Goal: Transaction & Acquisition: Purchase product/service

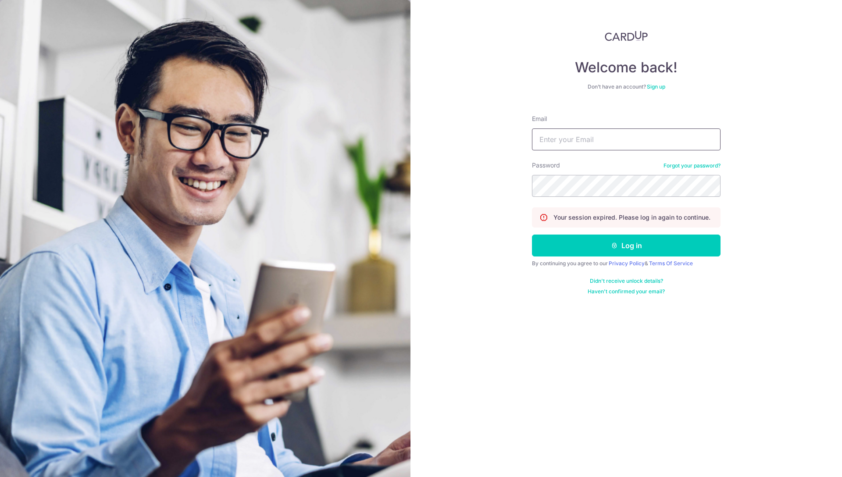
click at [551, 144] on input "Email" at bounding box center [626, 139] width 189 height 22
type input "sebastian.mueller@minglabs.com"
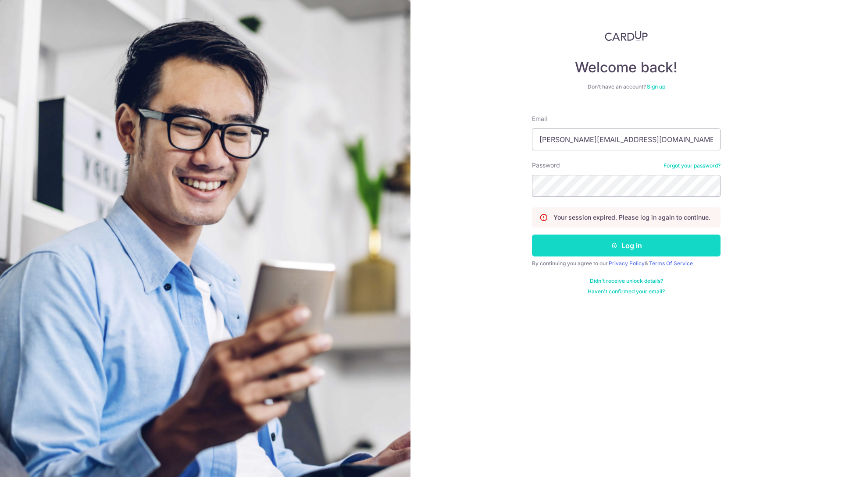
click at [584, 252] on button "Log in" at bounding box center [626, 246] width 189 height 22
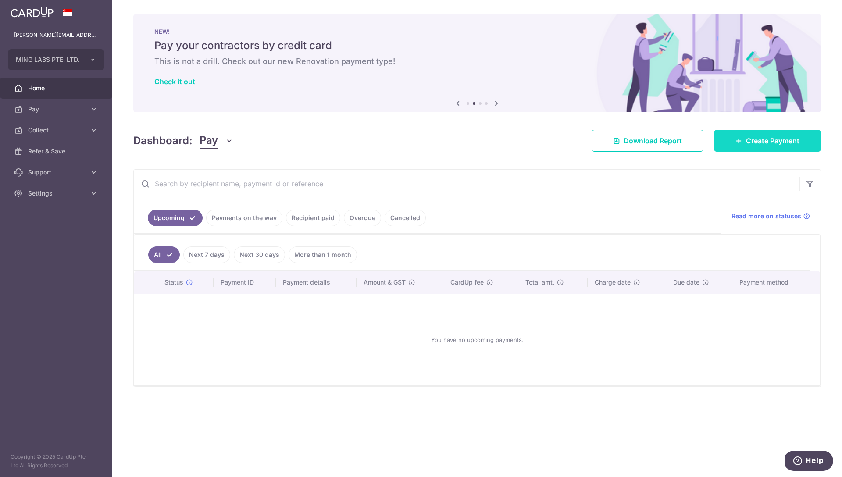
click at [730, 136] on link "Create Payment" at bounding box center [767, 141] width 107 height 22
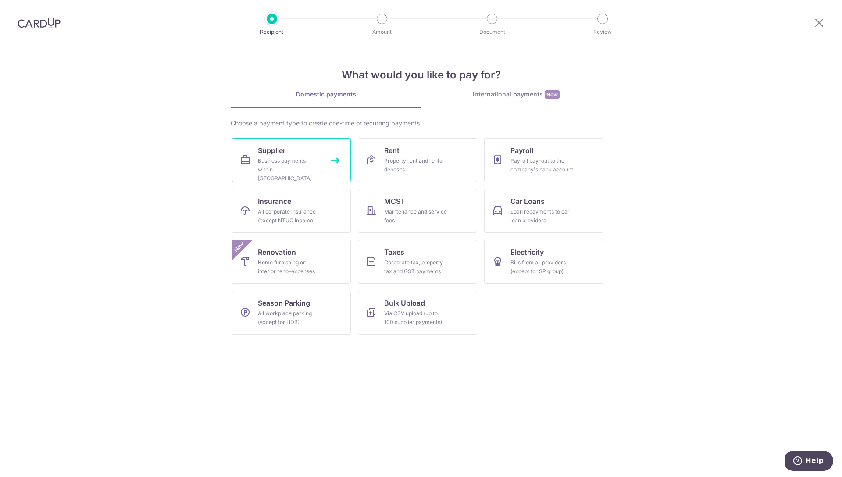
click at [288, 158] on div "Business payments within Singapore" at bounding box center [289, 170] width 63 height 26
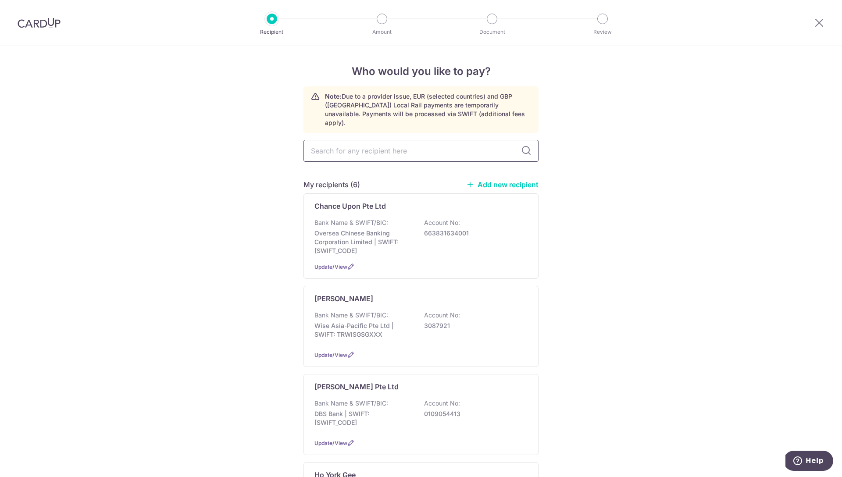
click at [397, 140] on input "text" at bounding box center [420, 151] width 235 height 22
type input "tender"
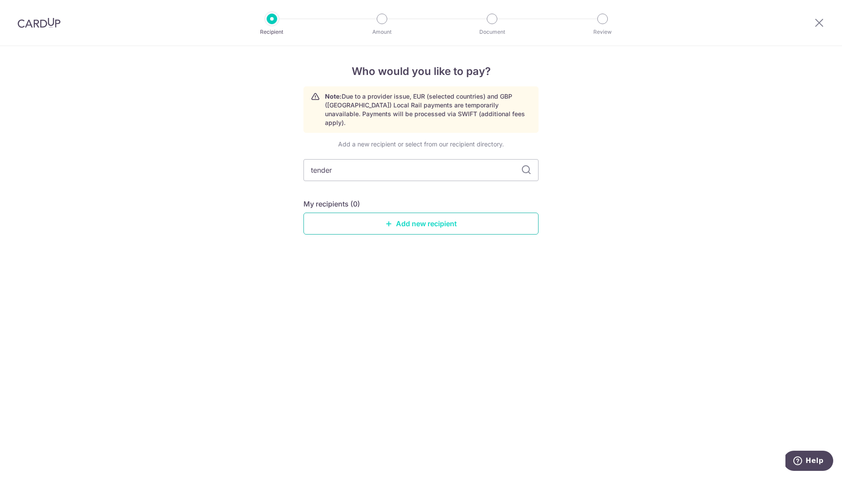
click at [402, 213] on link "Add new recipient" at bounding box center [420, 224] width 235 height 22
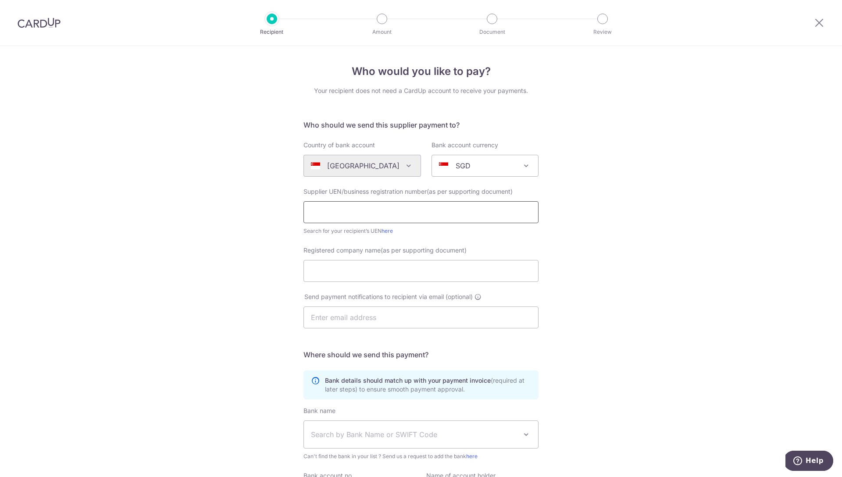
click at [410, 211] on input "text" at bounding box center [420, 212] width 235 height 22
type input "T"
click at [358, 212] on input "text" at bounding box center [420, 212] width 235 height 22
paste input "201536650E"
type input "201536650E"
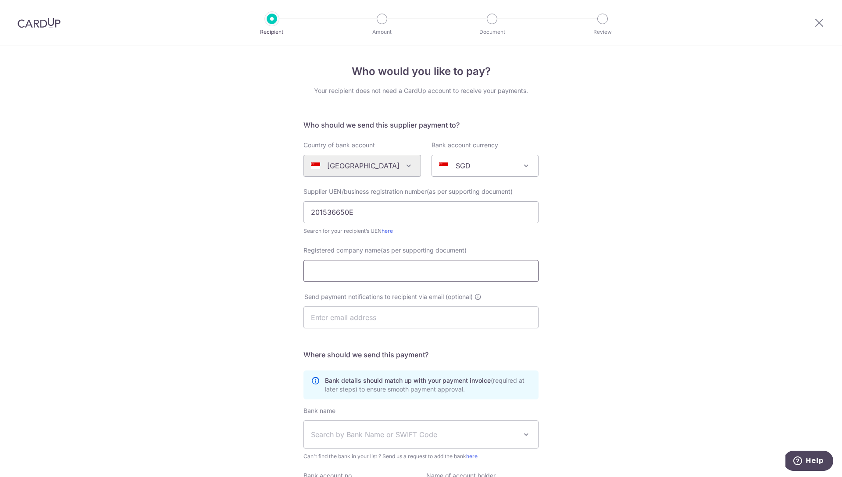
click at [345, 274] on input "Registered company name(as per supporting document)" at bounding box center [420, 271] width 235 height 22
click at [349, 271] on input "Registered company name(as per supporting document)" at bounding box center [420, 271] width 235 height 22
paste input "TenderBoard Pte Ltd"
type input "TenderBoard Pte Ltd"
click at [253, 272] on div "Who would you like to pay? Your recipient does not need a CardUp account to rec…" at bounding box center [421, 311] width 842 height 531
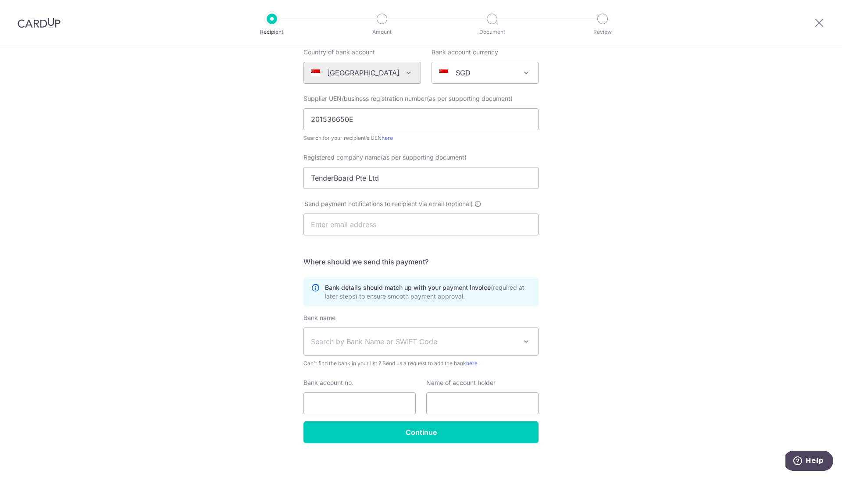
scroll to position [100, 0]
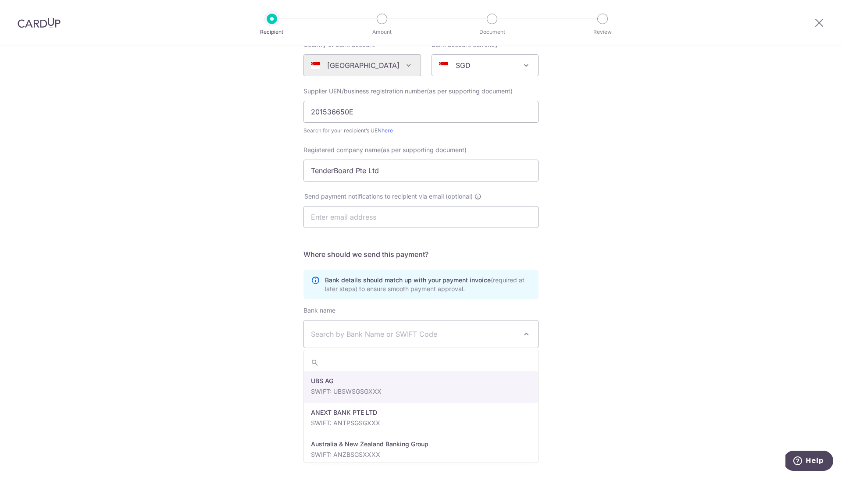
click at [350, 341] on span "Search by Bank Name or SWIFT Code" at bounding box center [421, 334] width 234 height 27
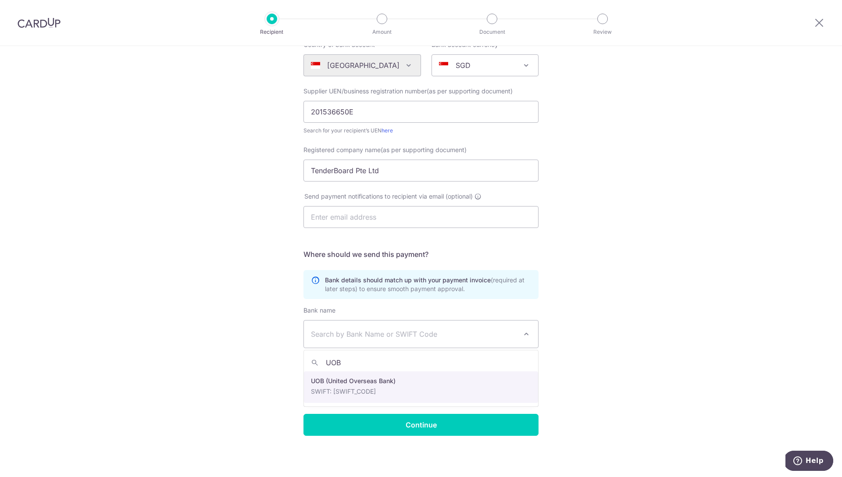
type input "UOB"
select select "18"
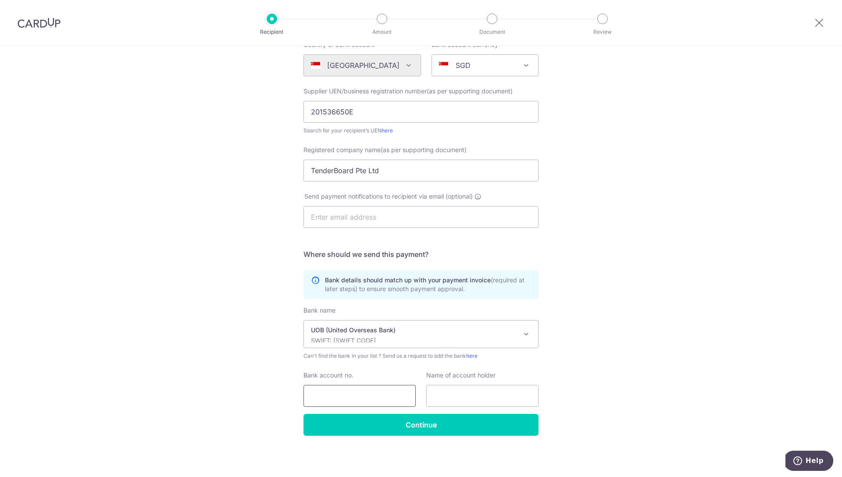
click at [370, 387] on input "Bank account no." at bounding box center [359, 396] width 112 height 22
type input "3483060872"
click at [477, 392] on input "text" at bounding box center [482, 396] width 112 height 22
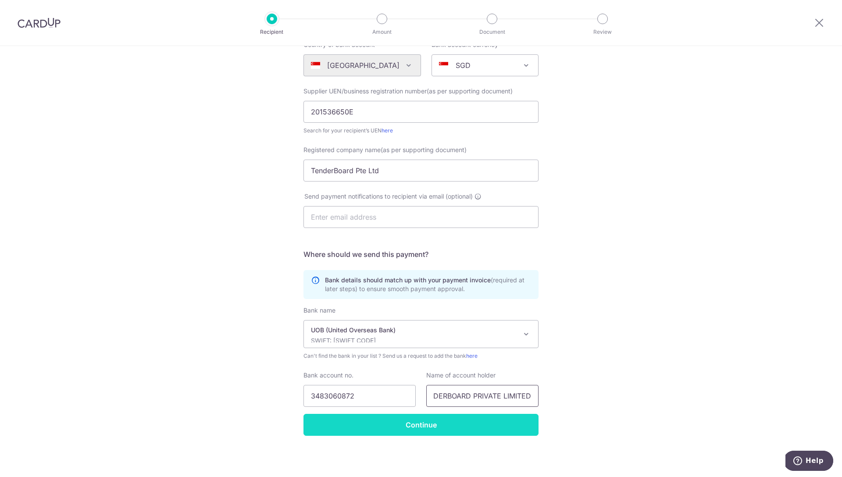
type input "TENDERBOARD PRIVATE LIMITED"
click at [466, 424] on input "Continue" at bounding box center [420, 425] width 235 height 22
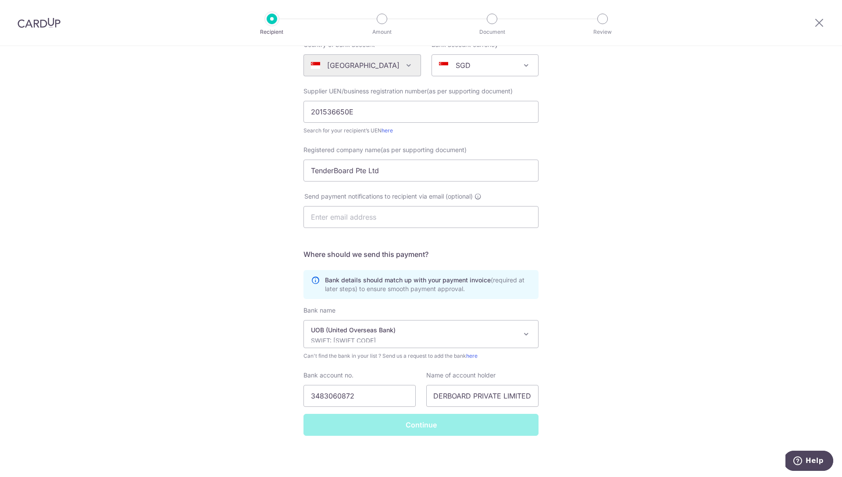
scroll to position [0, 0]
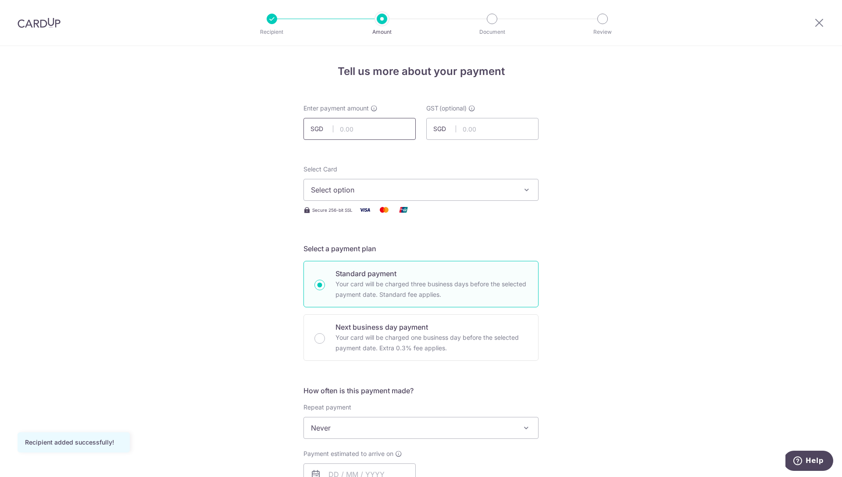
click at [354, 130] on input "text" at bounding box center [359, 129] width 112 height 22
type input "450.00"
type input "40.50"
click at [222, 160] on div "Tell us more about your payment Enter payment amount SGD 450.00 450.00 GST (opt…" at bounding box center [421, 472] width 842 height 852
click at [369, 198] on button "Select option" at bounding box center [420, 190] width 235 height 22
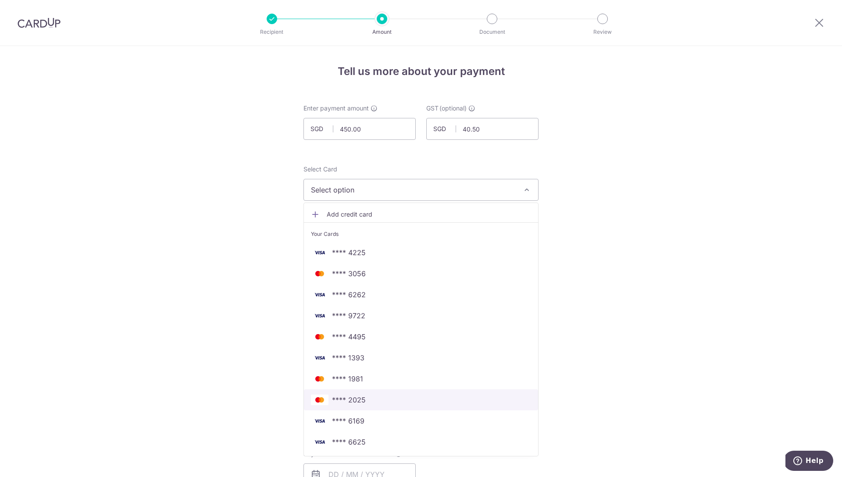
click at [374, 398] on span "**** 2025" at bounding box center [421, 400] width 220 height 11
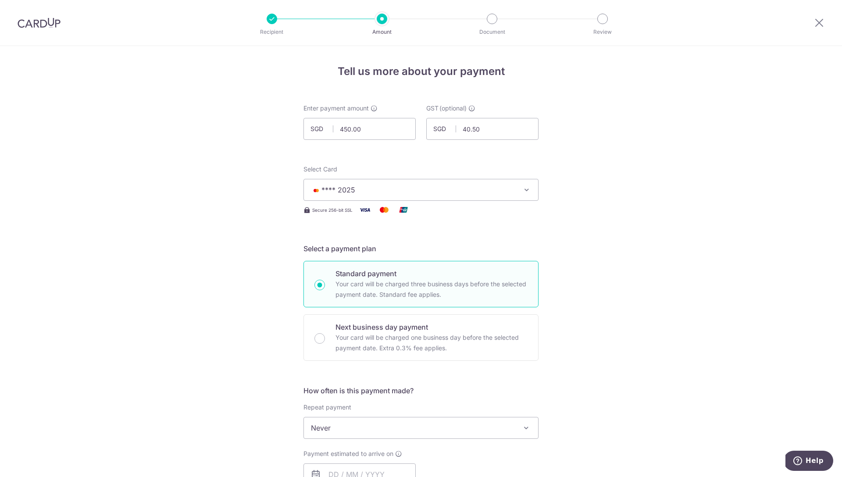
click at [222, 278] on div "Tell us more about your payment Enter payment amount SGD 450.00 450.00 GST (opt…" at bounding box center [421, 472] width 842 height 852
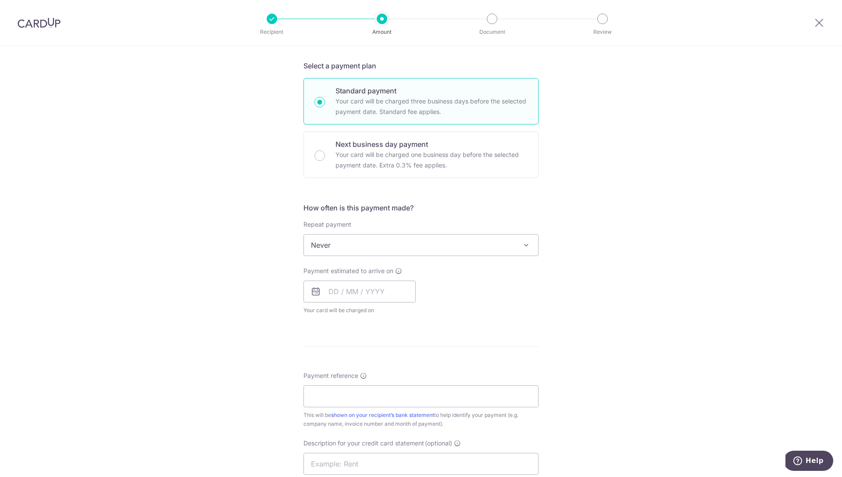
scroll to position [184, 0]
click at [339, 288] on input "text" at bounding box center [359, 290] width 112 height 22
drag, startPoint x: 388, startPoint y: 388, endPoint x: 267, endPoint y: 299, distance: 150.9
click at [388, 388] on link "18" at bounding box center [392, 388] width 14 height 14
type input "18/09/2025"
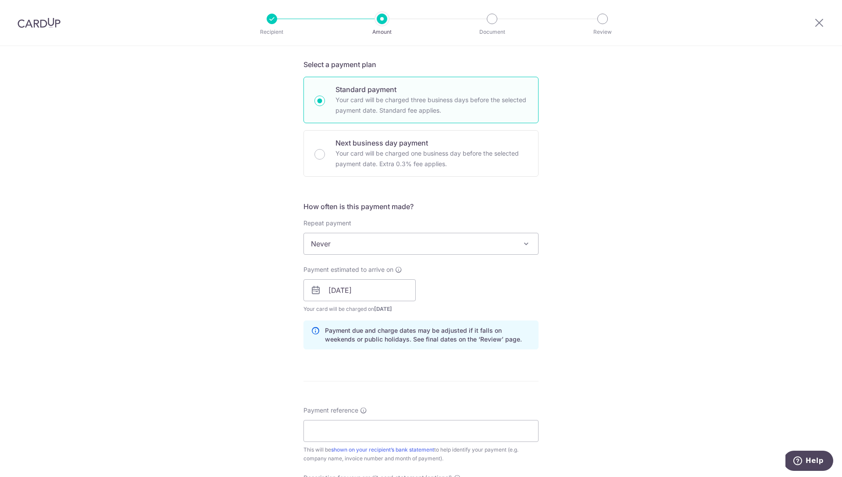
click at [262, 296] on div "Tell us more about your payment Enter payment amount SGD 450.00 450.00 GST (opt…" at bounding box center [421, 306] width 842 height 888
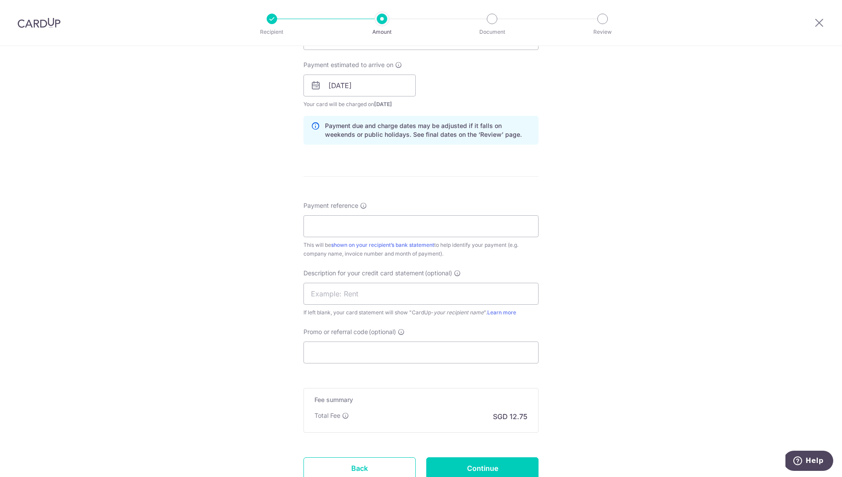
scroll to position [393, 0]
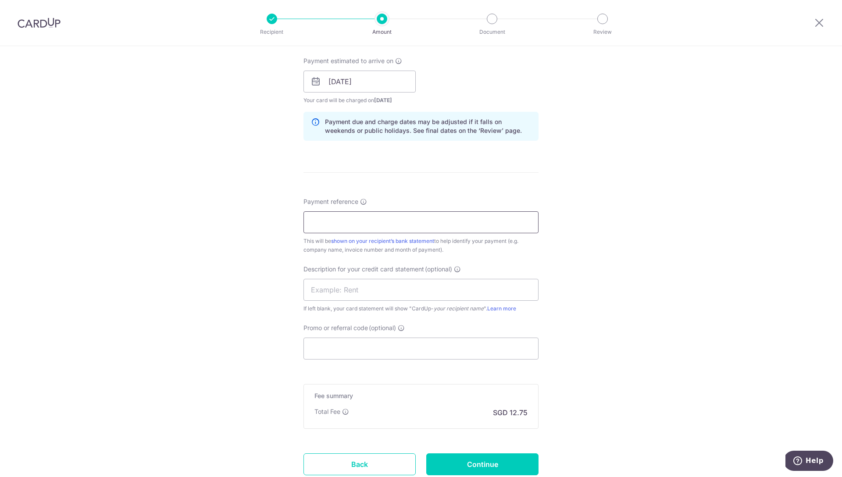
click at [359, 231] on input "Payment reference" at bounding box center [420, 222] width 235 height 22
paste input "INV-23943"
type input "INV-23943"
click at [327, 288] on input "text" at bounding box center [420, 290] width 235 height 22
paste input "INV-23943"
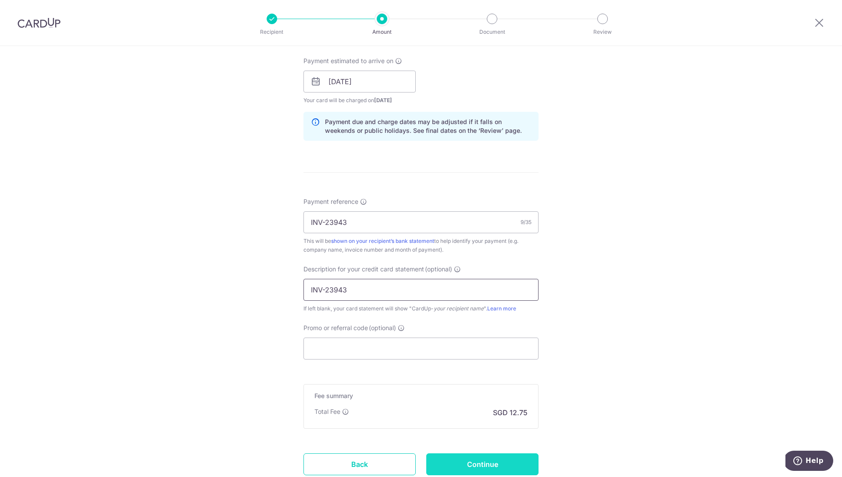
type input "INV-23943"
click at [479, 464] on input "Continue" at bounding box center [482, 464] width 112 height 22
type input "Create Schedule"
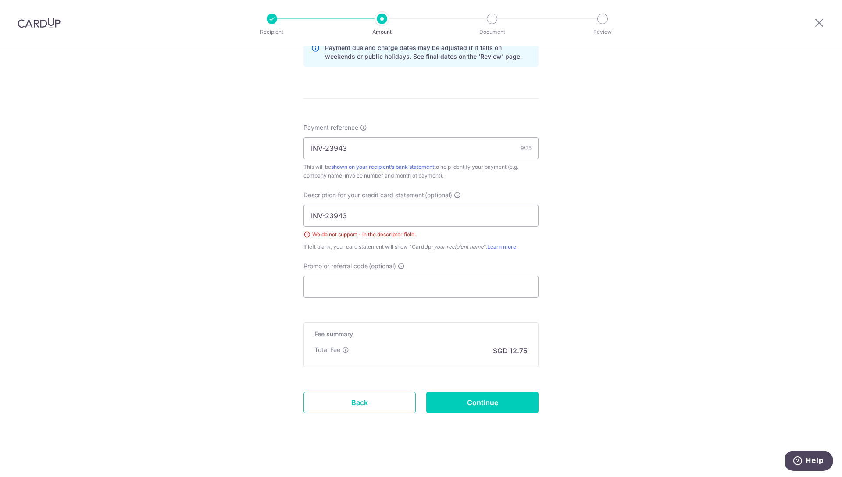
scroll to position [469, 0]
click at [327, 217] on input "INV-23943" at bounding box center [420, 214] width 235 height 22
type input "INV23943"
click at [506, 410] on input "Continue" at bounding box center [482, 401] width 112 height 22
type input "Create Schedule"
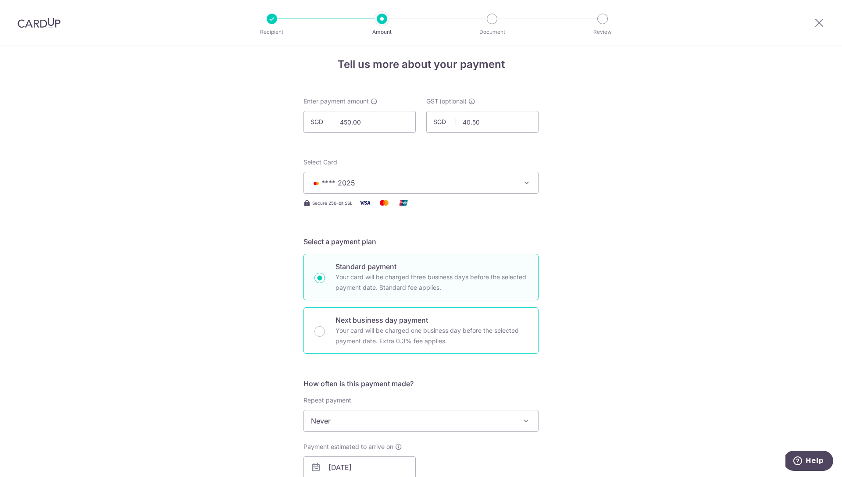
scroll to position [0, 0]
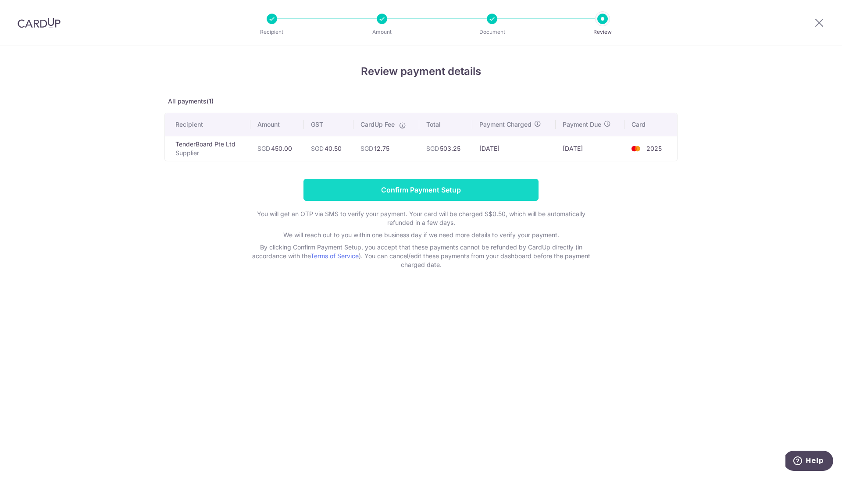
click at [374, 182] on input "Confirm Payment Setup" at bounding box center [420, 190] width 235 height 22
